Goal: Navigation & Orientation: Find specific page/section

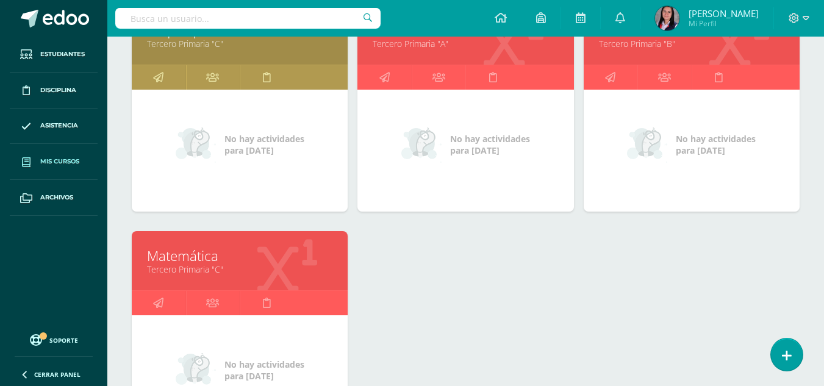
scroll to position [244, 0]
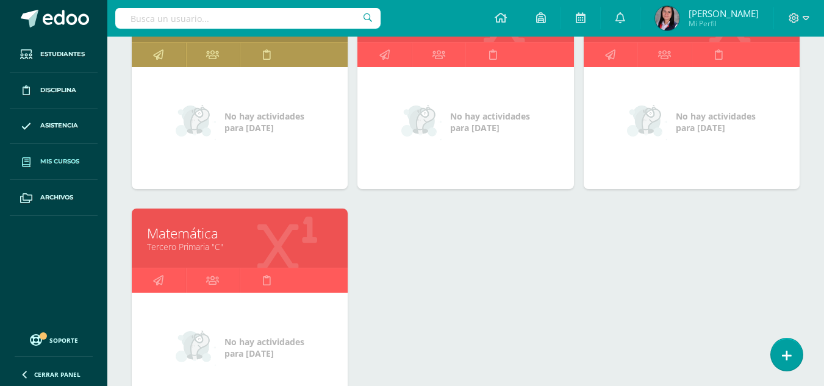
click at [315, 236] on link "Matemática" at bounding box center [239, 233] width 185 height 19
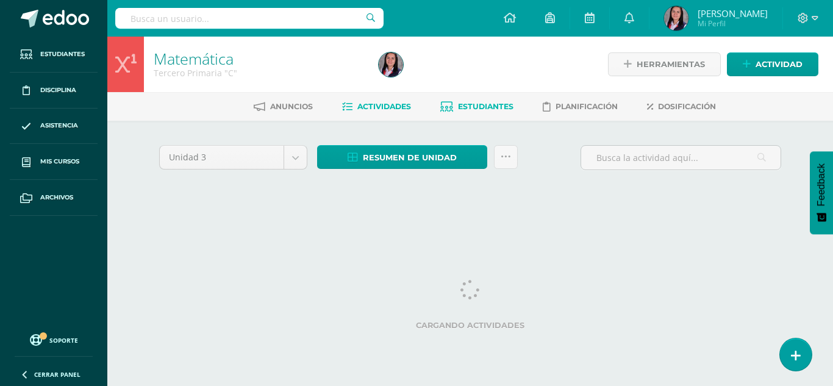
click at [500, 106] on span "Estudiantes" at bounding box center [486, 106] width 56 height 9
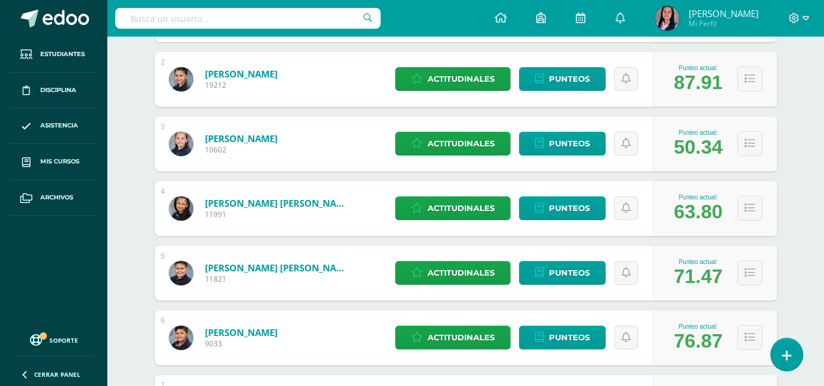
scroll to position [257, 0]
